Goal: Information Seeking & Learning: Check status

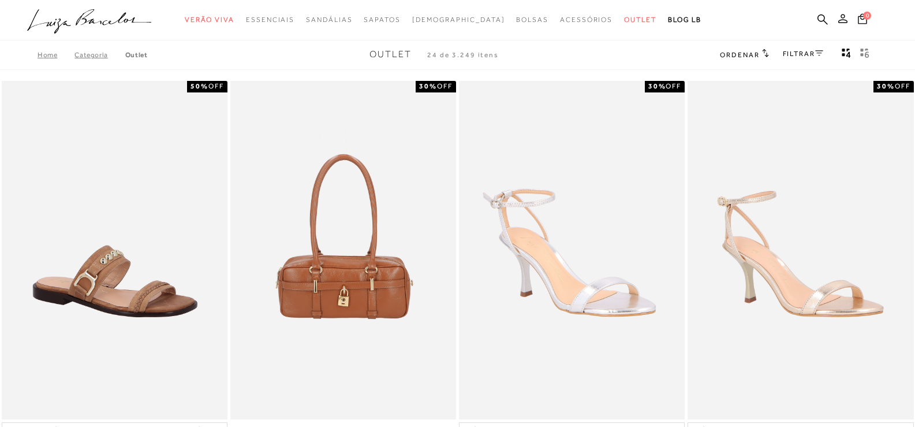
click at [846, 18] on icon at bounding box center [843, 18] width 9 height 9
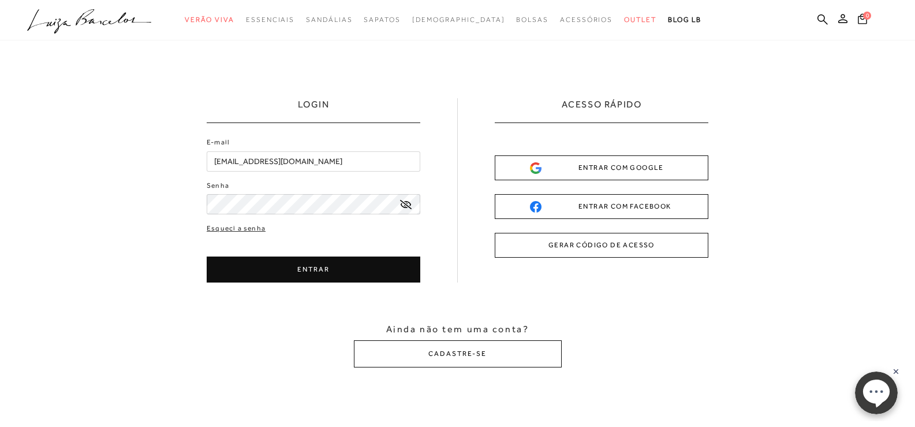
click at [303, 267] on button "ENTRAR" at bounding box center [314, 269] width 214 height 26
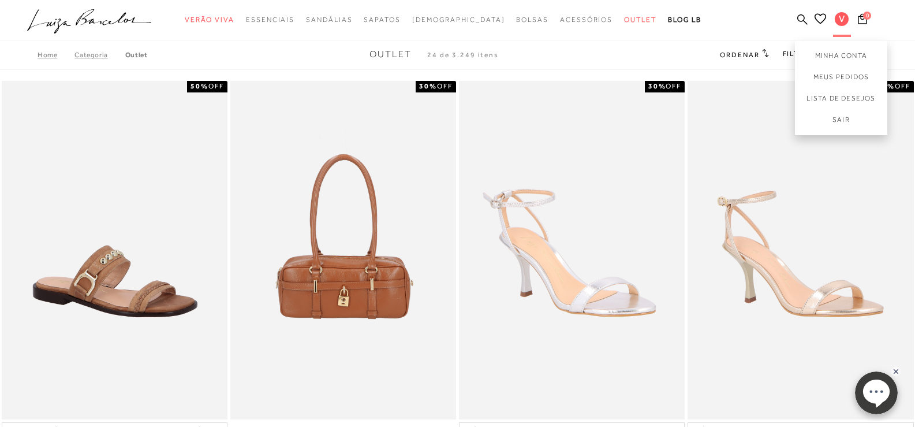
click at [840, 16] on span "V" at bounding box center [842, 19] width 14 height 14
click at [837, 77] on link "Meus Pedidos" at bounding box center [841, 76] width 92 height 21
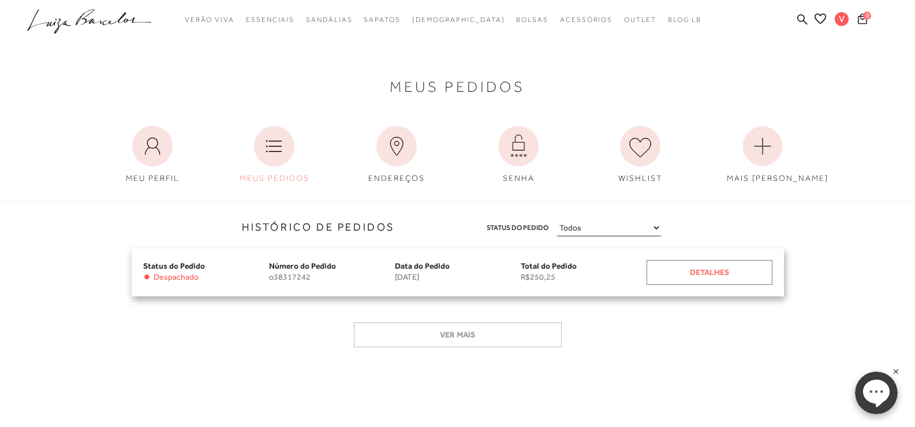
click at [720, 263] on div "Detalhes" at bounding box center [710, 272] width 126 height 25
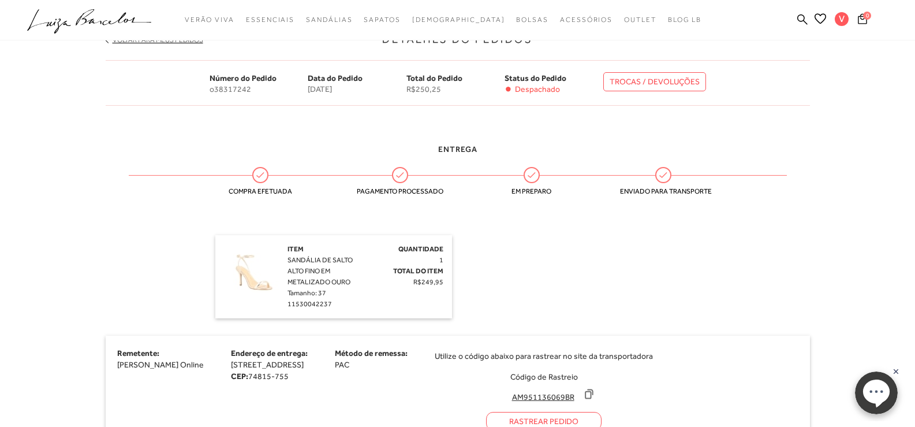
scroll to position [231, 0]
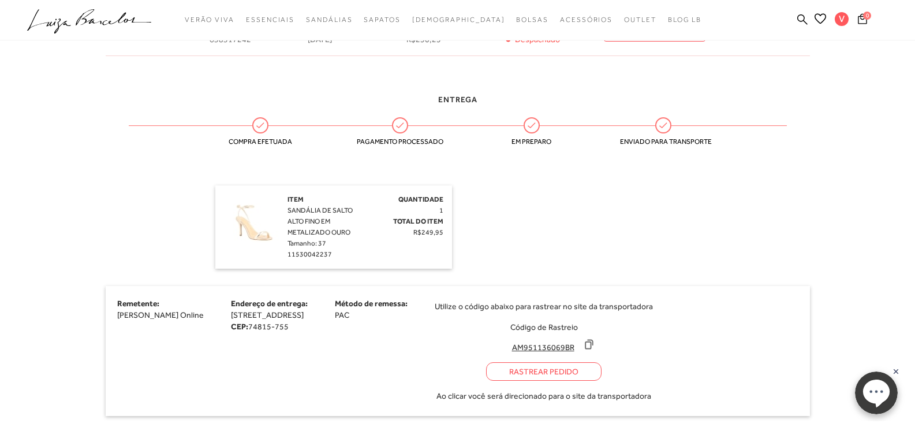
drag, startPoint x: 556, startPoint y: 348, endPoint x: 606, endPoint y: 347, distance: 50.2
click at [582, 343] on input "AM951136069BR" at bounding box center [543, 347] width 77 height 12
click at [582, 347] on input "AM951136069BR" at bounding box center [543, 347] width 77 height 12
click at [545, 370] on div "Rastrear Pedido" at bounding box center [544, 371] width 116 height 18
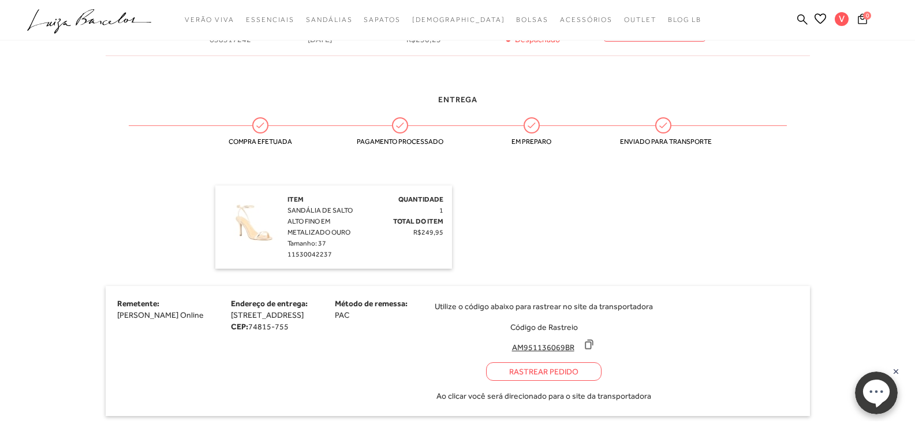
scroll to position [462, 0]
